Goal: Task Accomplishment & Management: Use online tool/utility

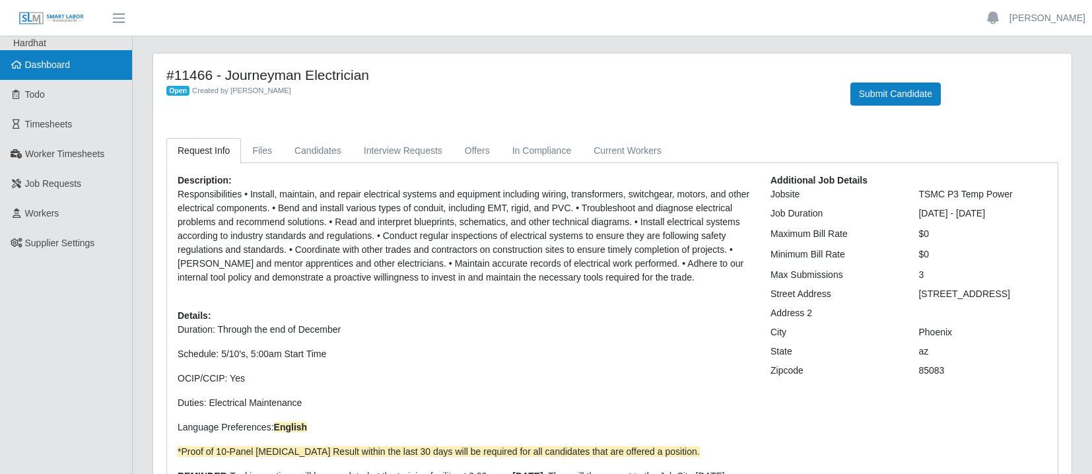
click at [63, 64] on span "Dashboard" at bounding box center [48, 64] width 46 height 11
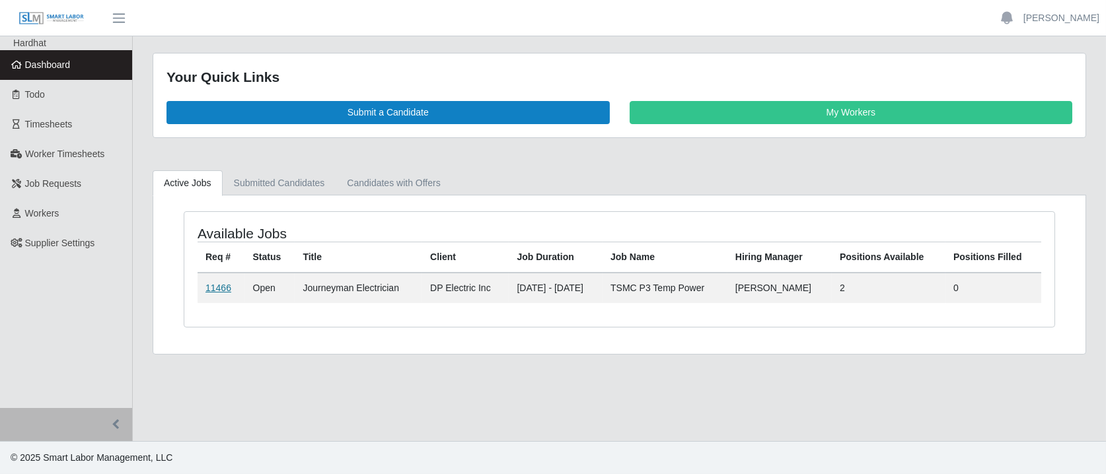
click at [214, 290] on link "11466" at bounding box center [218, 288] width 26 height 11
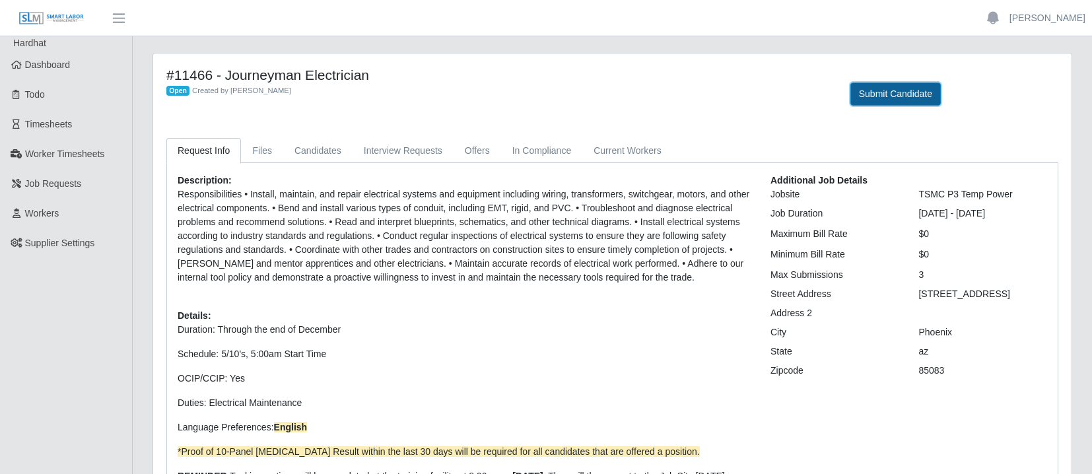
click at [873, 88] on button "Submit Candidate" at bounding box center [896, 94] width 90 height 23
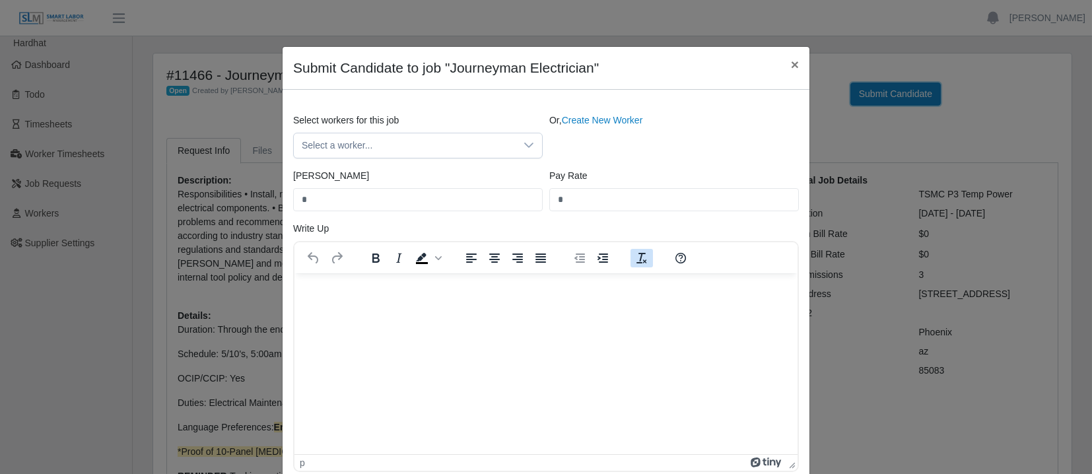
scroll to position [87, 0]
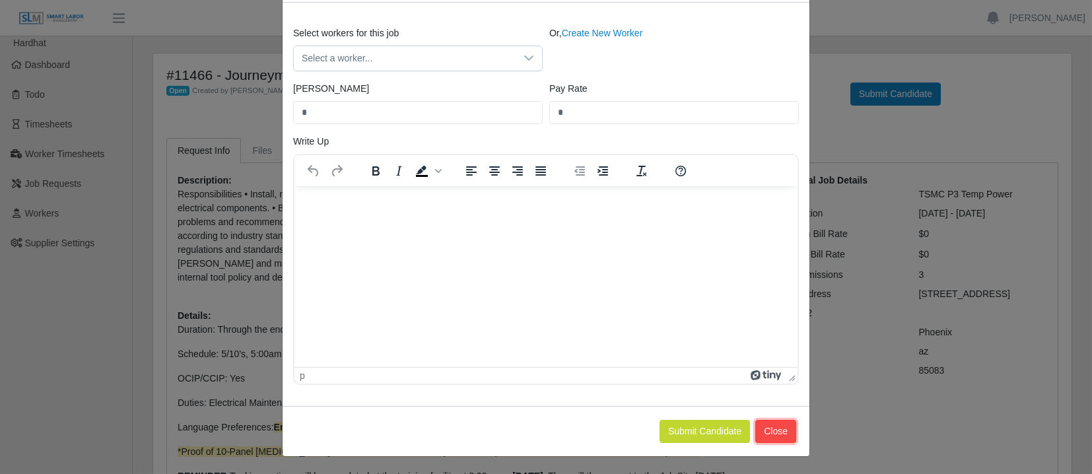
click at [773, 436] on button "Close" at bounding box center [775, 431] width 41 height 23
